Goal: Task Accomplishment & Management: Complete application form

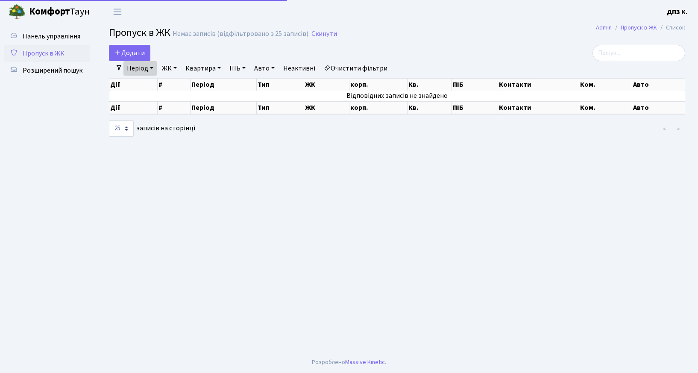
select select "25"
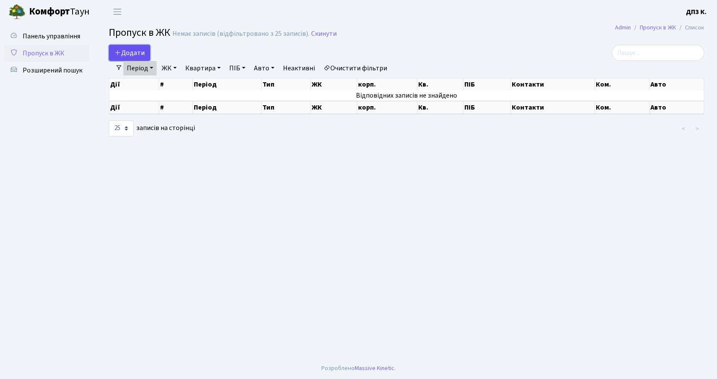
click at [136, 55] on span "Додати" at bounding box center [129, 52] width 30 height 9
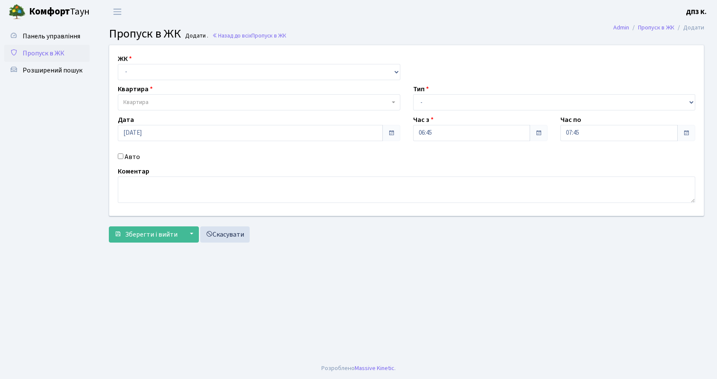
click at [55, 55] on span "Пропуск в ЖК" at bounding box center [44, 53] width 42 height 9
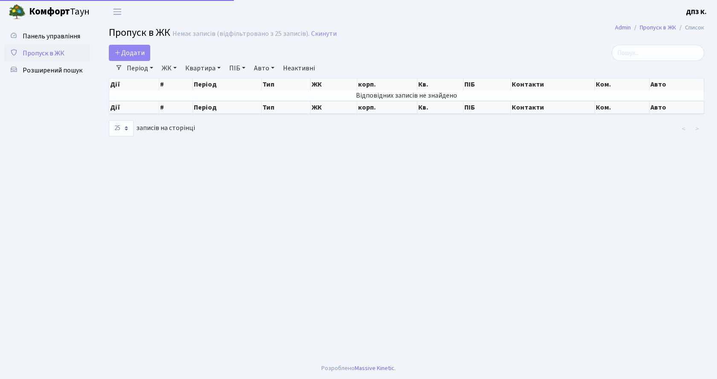
select select "25"
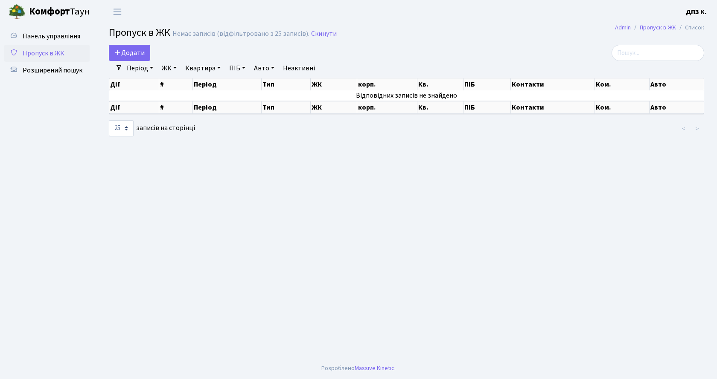
click at [137, 68] on link "Період" at bounding box center [139, 68] width 33 height 15
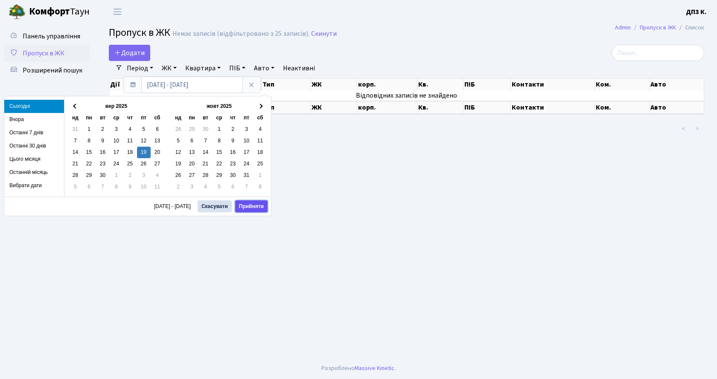
click at [249, 206] on button "Прийняти" at bounding box center [251, 207] width 32 height 12
